Goal: Obtain resource: Download file/media

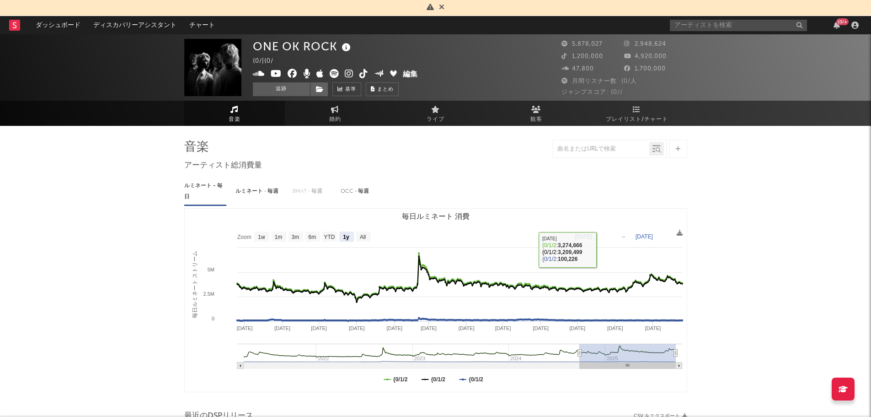
select select "1y"
select select "6m"
select select "1w"
click at [714, 28] on input "text" at bounding box center [738, 25] width 137 height 11
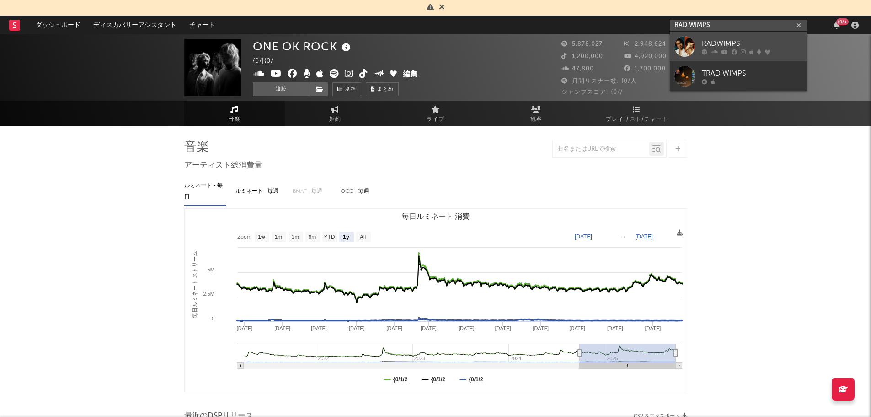
type input "RAD WIMPS"
click at [718, 41] on div "RADWIMPS" at bounding box center [752, 43] width 101 height 11
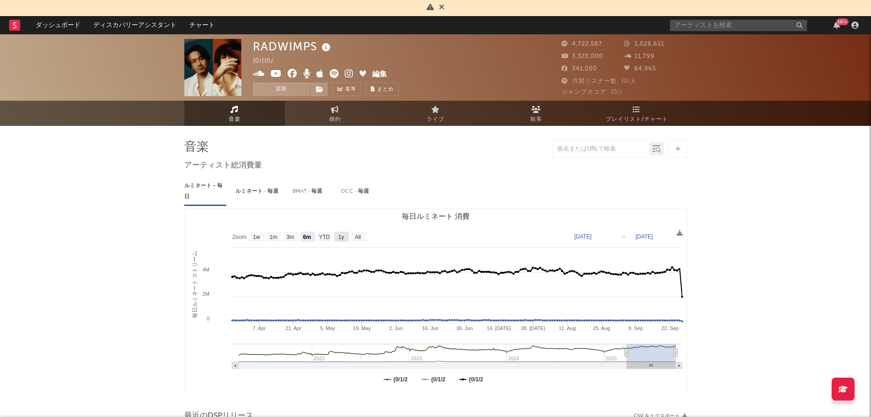
click at [339, 236] on text "1y" at bounding box center [341, 237] width 6 height 6
select select "1y"
type input "[DATE]"
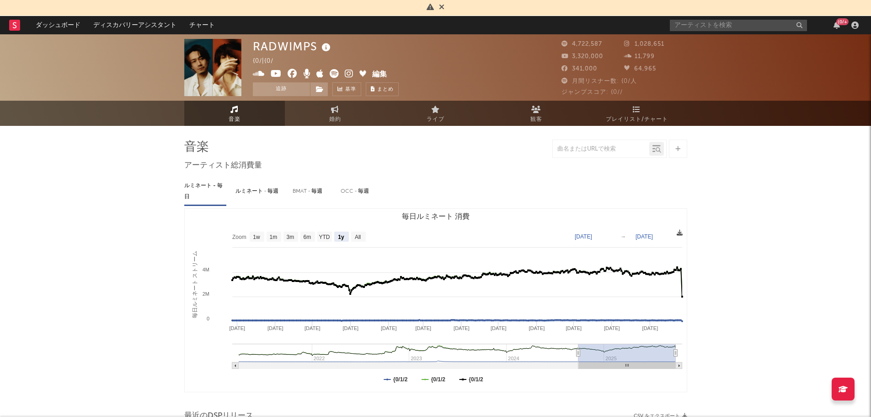
click at [679, 235] on icon at bounding box center [680, 233] width 6 height 6
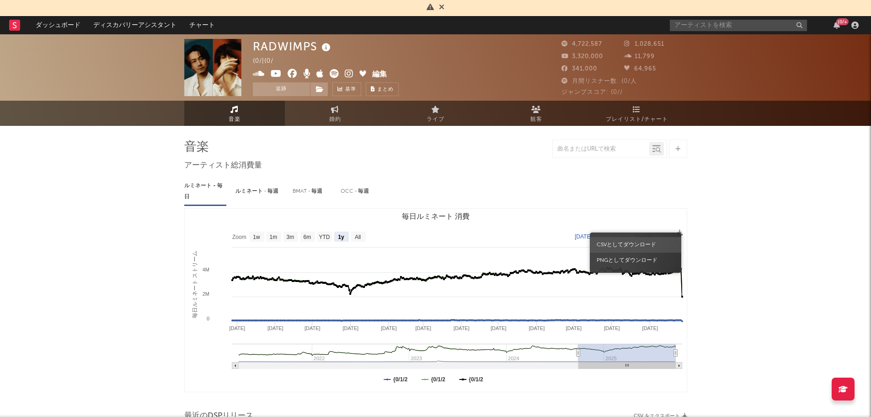
click at [629, 241] on span "CSVとしてダウンロード" at bounding box center [635, 245] width 91 height 16
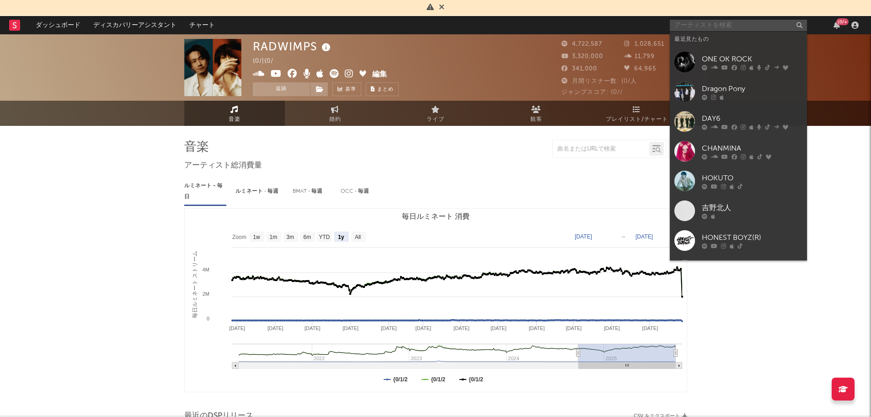
click at [700, 25] on input "text" at bounding box center [738, 25] width 137 height 11
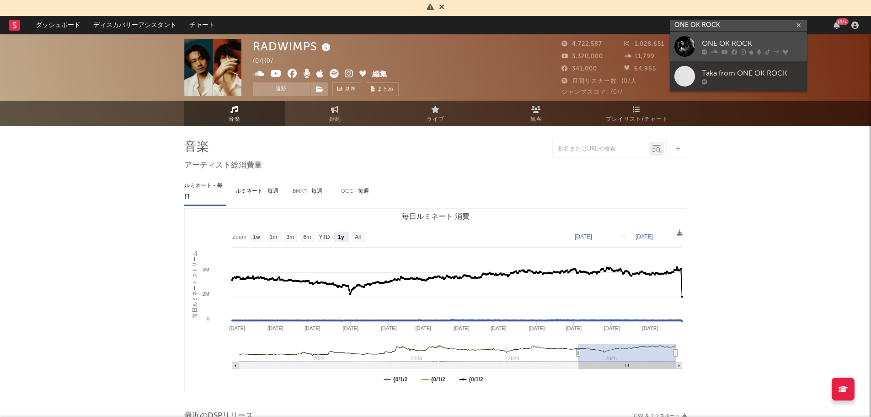
type input "ONE OK ROCK"
click at [752, 47] on div "ONE OK ROCK" at bounding box center [752, 43] width 101 height 11
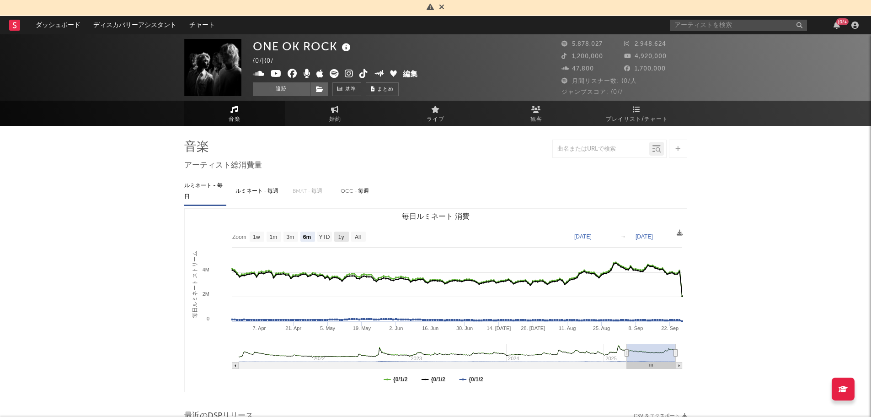
click at [345, 235] on rect "毎日ルミネート 消費" at bounding box center [341, 236] width 15 height 10
select select "1y"
type input "[DATE]"
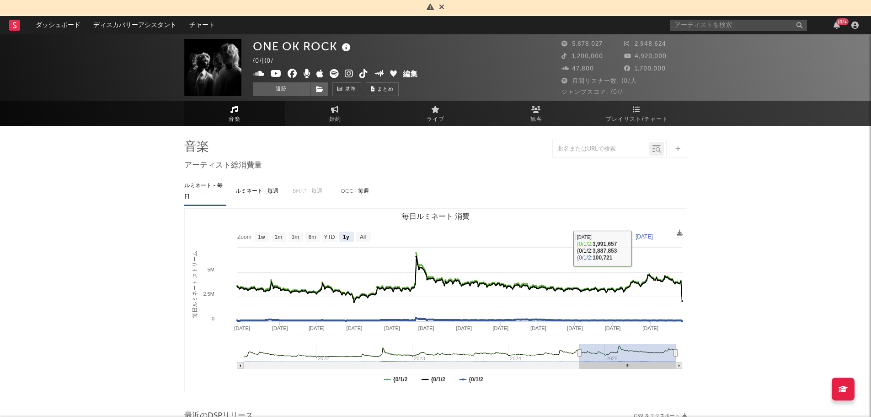
click at [674, 232] on rect "毎日ルミネート 消費" at bounding box center [436, 299] width 502 height 183
click at [678, 233] on icon at bounding box center [680, 233] width 6 height 6
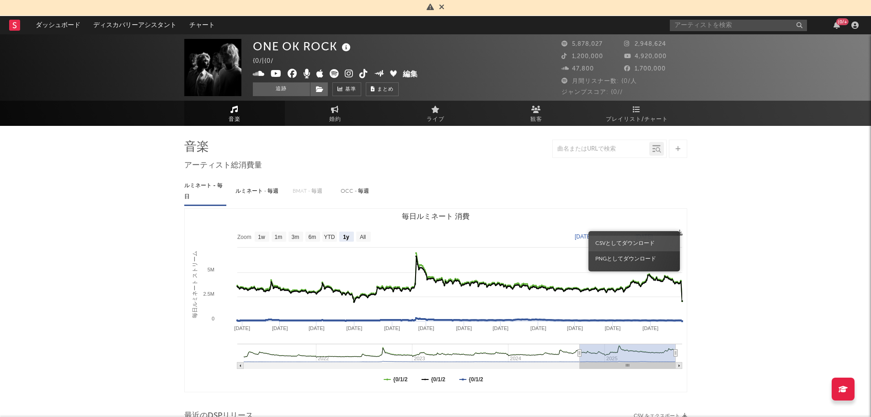
click at [625, 239] on span "CSVとしてダウンロード" at bounding box center [633, 243] width 91 height 16
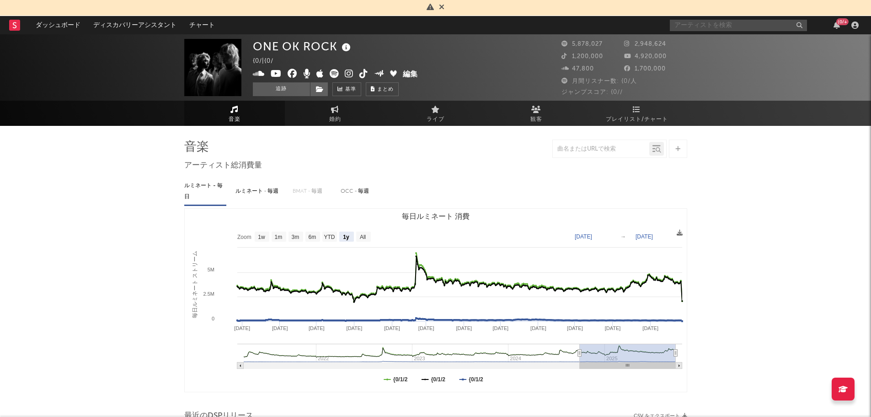
click at [694, 27] on input "text" at bounding box center [738, 25] width 137 height 11
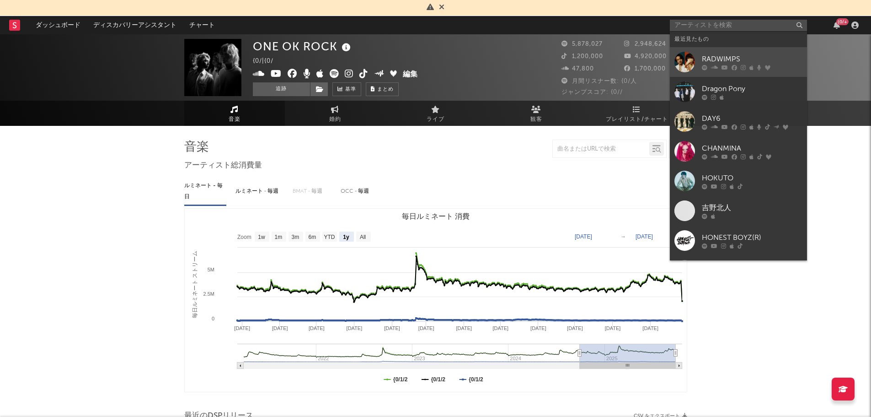
click at [724, 64] on div "RADWIMPS" at bounding box center [752, 58] width 101 height 11
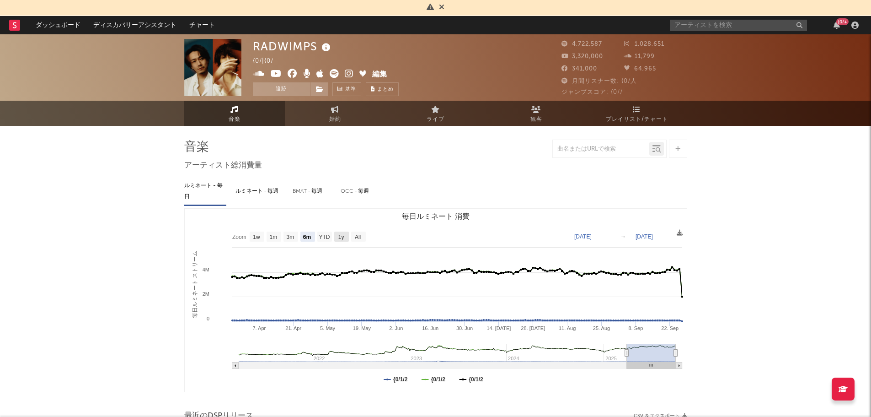
click at [347, 240] on rect "毎日ルミネート 消費" at bounding box center [341, 236] width 15 height 10
select select "1y"
type input "[DATE]"
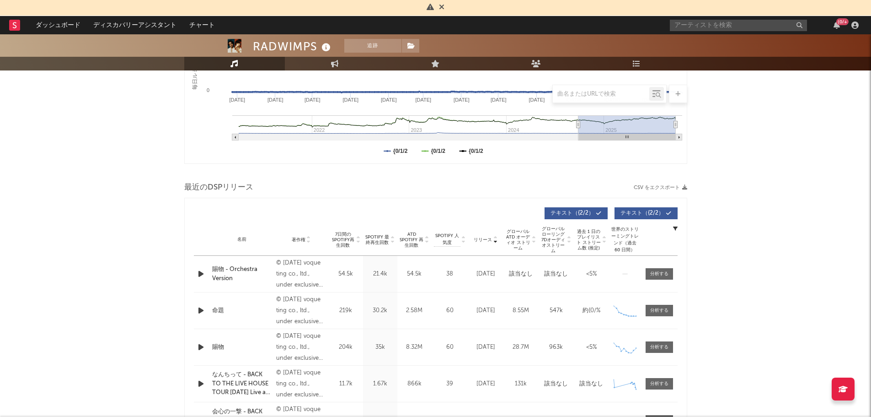
scroll to position [263, 0]
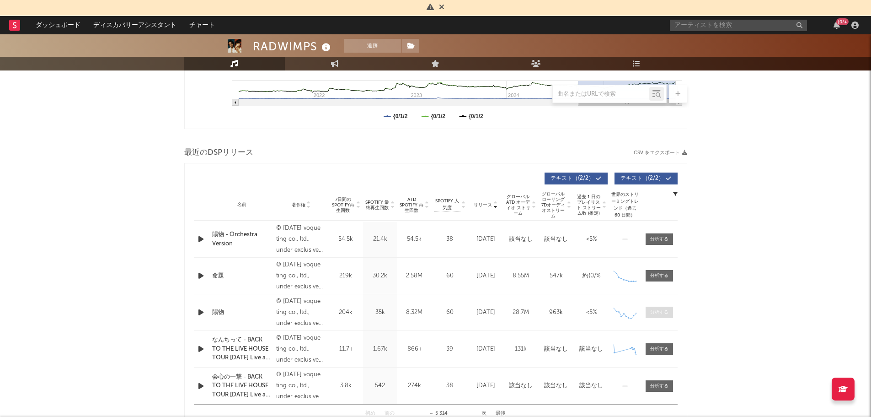
click at [660, 308] on span at bounding box center [659, 311] width 27 height 11
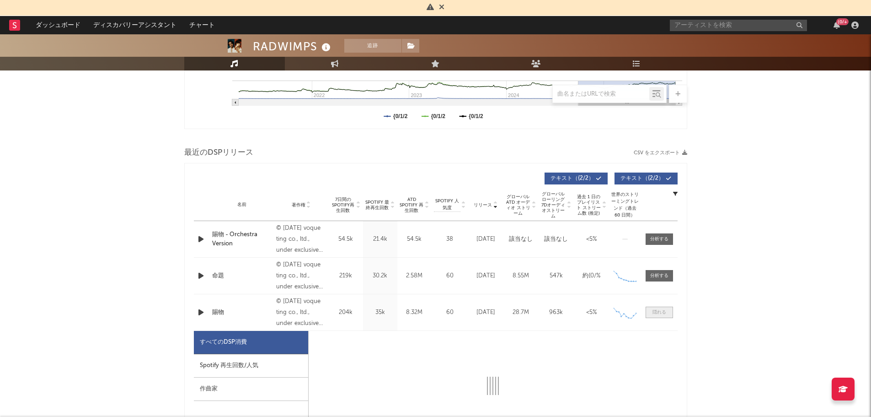
scroll to position [391, 0]
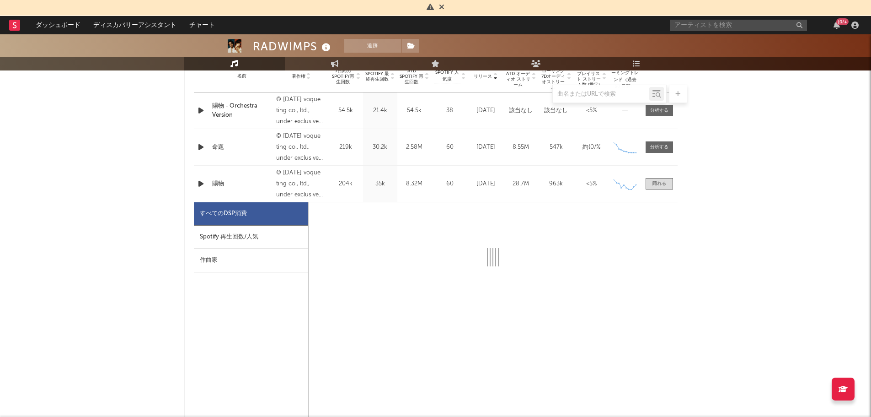
select select "1w"
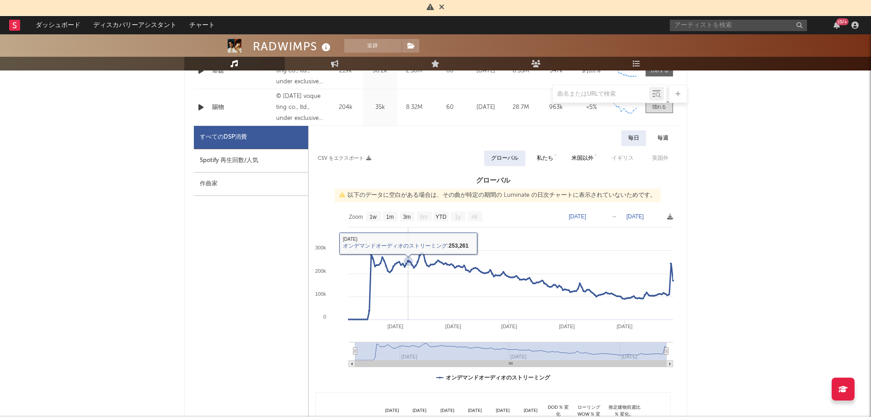
scroll to position [468, 0]
click at [239, 156] on div "Spotify 再生回数/人気" at bounding box center [251, 160] width 114 height 23
select select "1w"
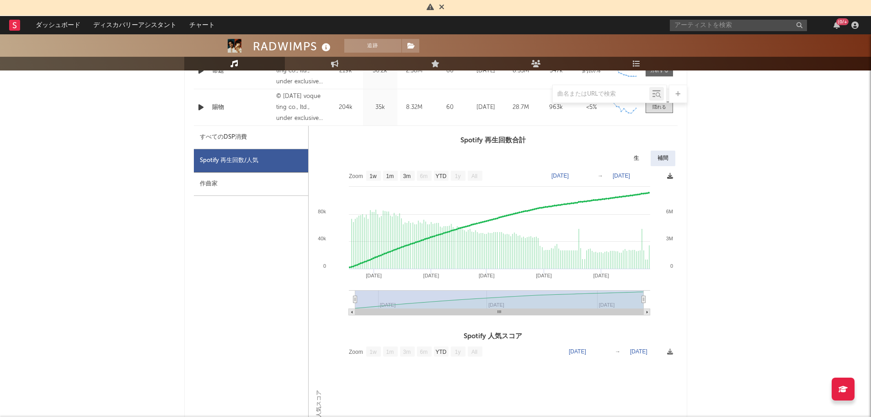
click at [671, 176] on icon at bounding box center [670, 176] width 6 height 6
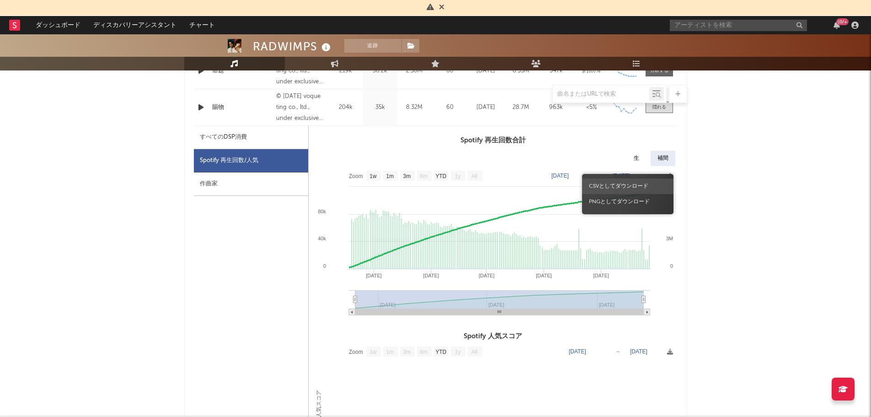
click at [607, 182] on span "CSVとしてダウンロード" at bounding box center [627, 186] width 91 height 16
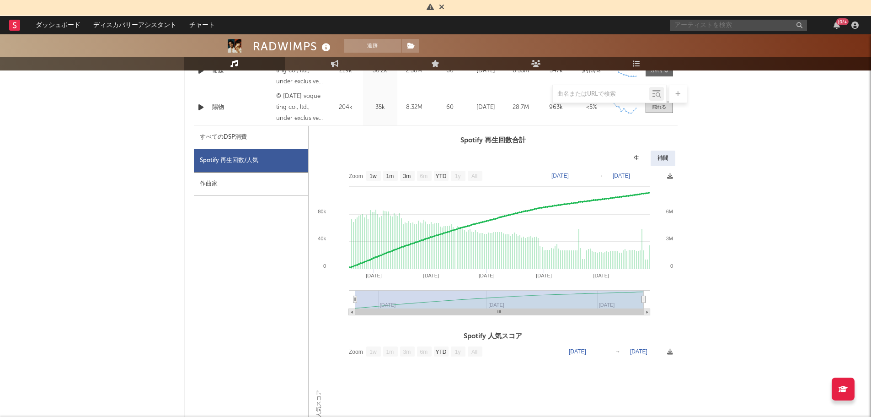
click at [700, 25] on input "text" at bounding box center [738, 25] width 137 height 11
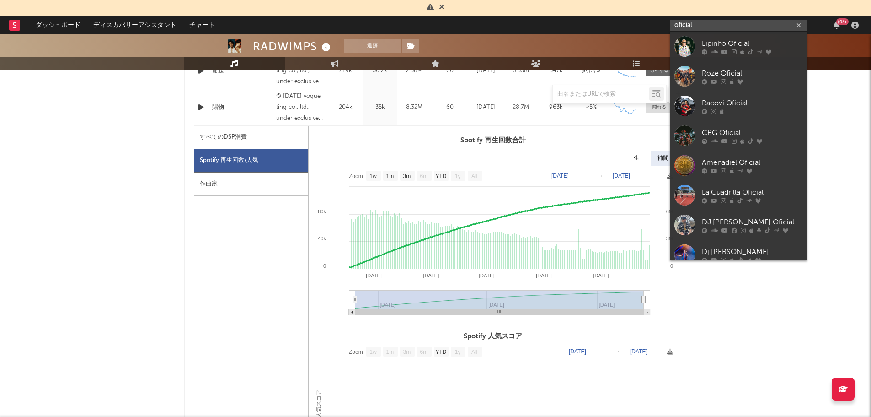
click at [682, 25] on input "oficial" at bounding box center [738, 25] width 137 height 11
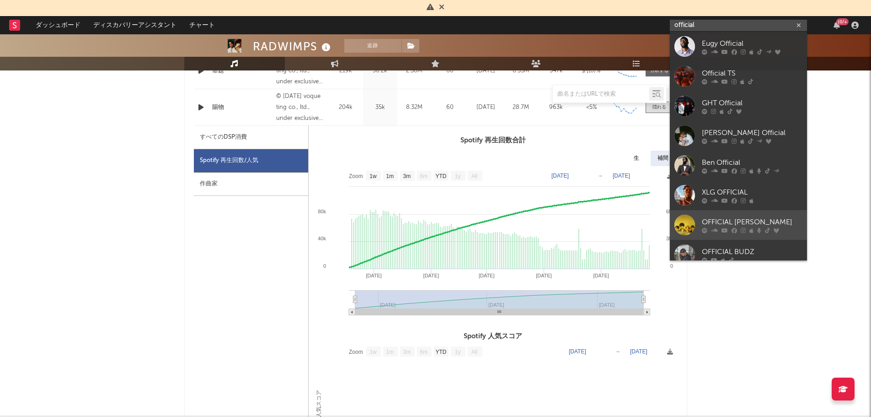
type input "official"
click at [744, 225] on div "OFFICIAL [PERSON_NAME]" at bounding box center [752, 221] width 101 height 11
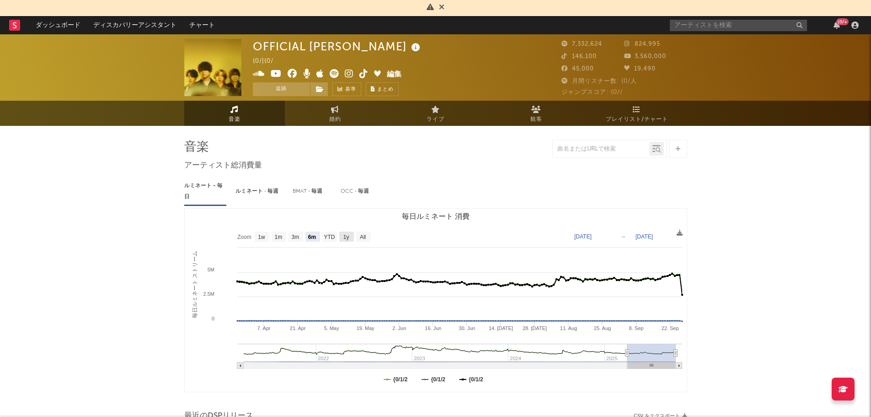
click at [350, 239] on rect "毎日ルミネート 消費" at bounding box center [346, 236] width 15 height 10
select select "1y"
type input "[DATE]"
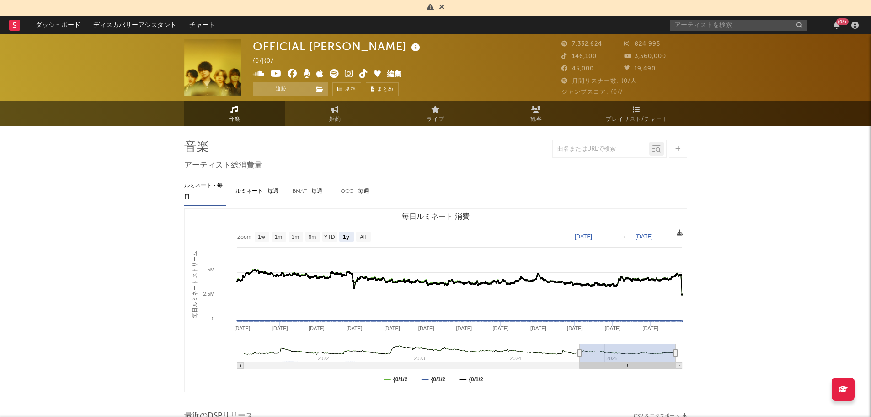
click at [679, 234] on icon at bounding box center [680, 233] width 6 height 6
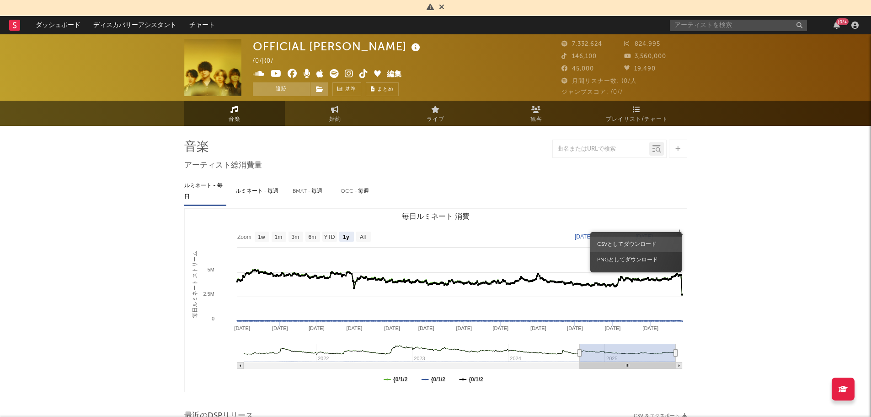
click at [630, 239] on span "CSVとしてダウンロード" at bounding box center [635, 244] width 91 height 16
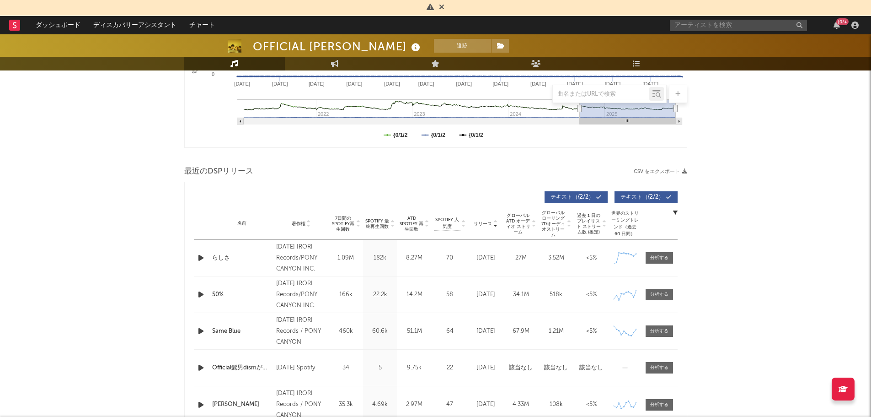
scroll to position [293, 0]
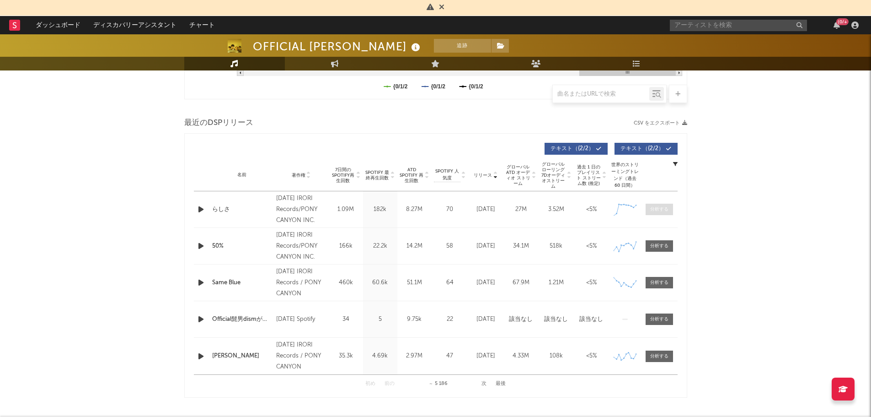
click at [668, 207] on span at bounding box center [659, 208] width 27 height 11
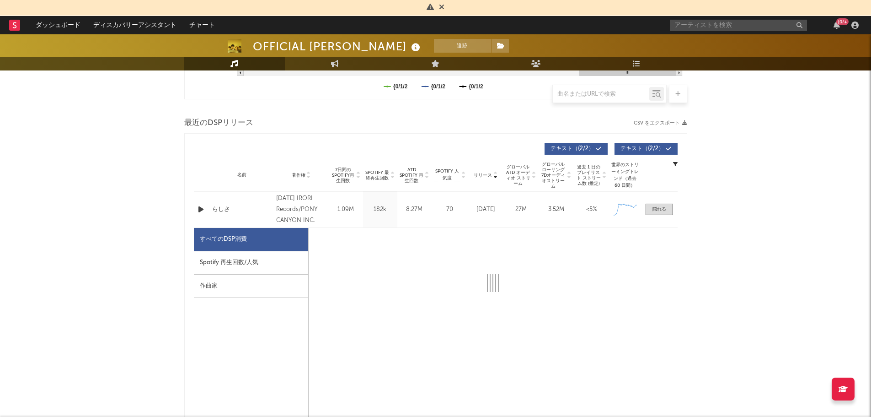
click at [225, 261] on div "Spotify 再生回数/人気" at bounding box center [251, 262] width 114 height 23
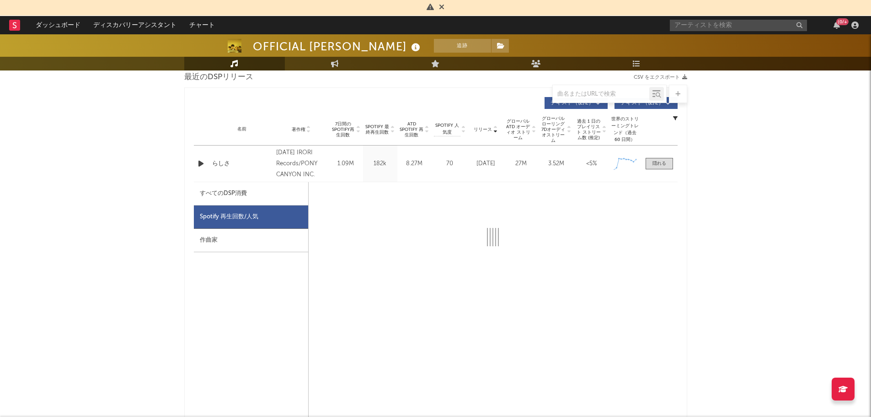
scroll to position [339, 0]
select select "1w"
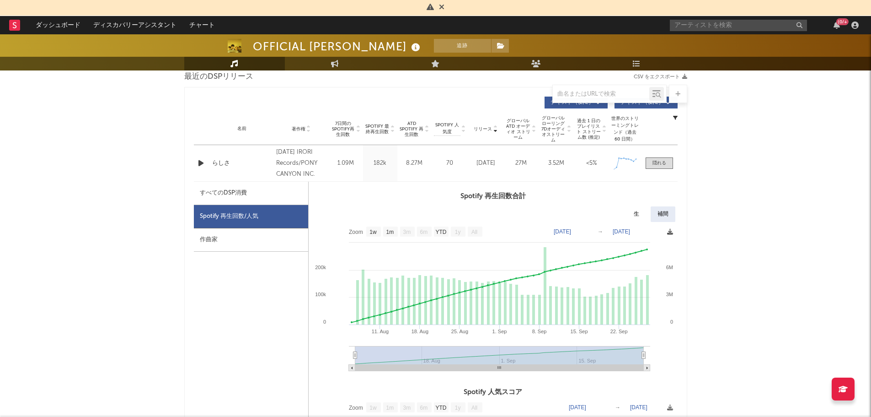
click at [670, 232] on icon at bounding box center [670, 232] width 6 height 6
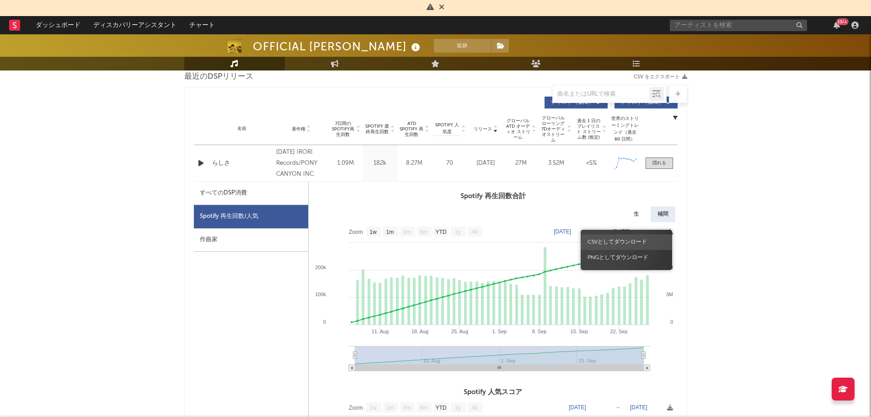
click at [623, 242] on span "CSVとしてダウンロード" at bounding box center [626, 242] width 91 height 16
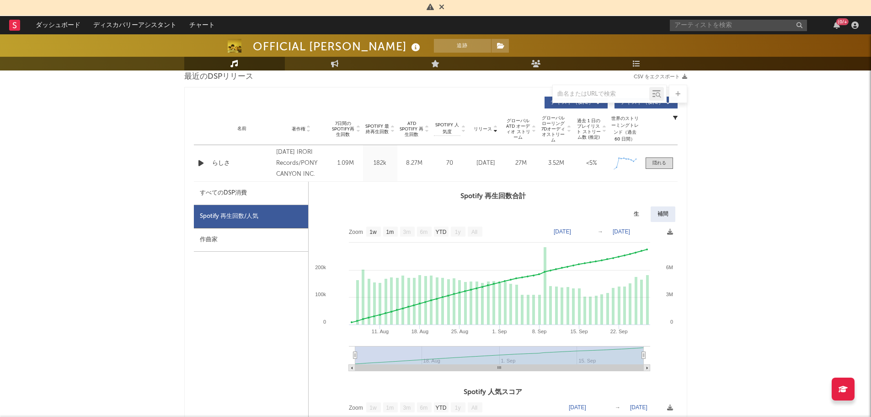
click at [13, 24] on rect at bounding box center [14, 25] width 11 height 11
